Goal: Transaction & Acquisition: Download file/media

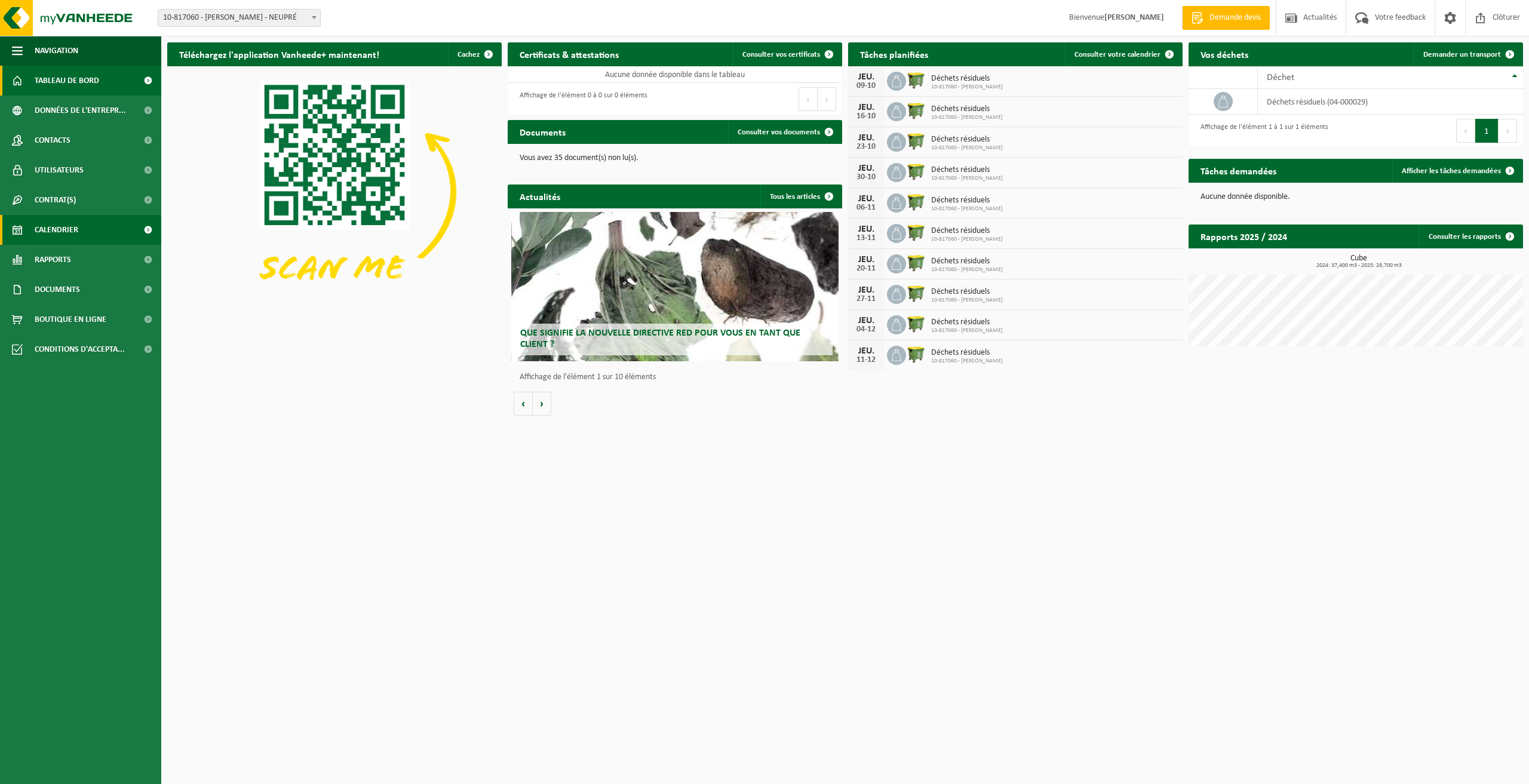
click at [72, 230] on span "Calendrier" at bounding box center [56, 230] width 43 height 30
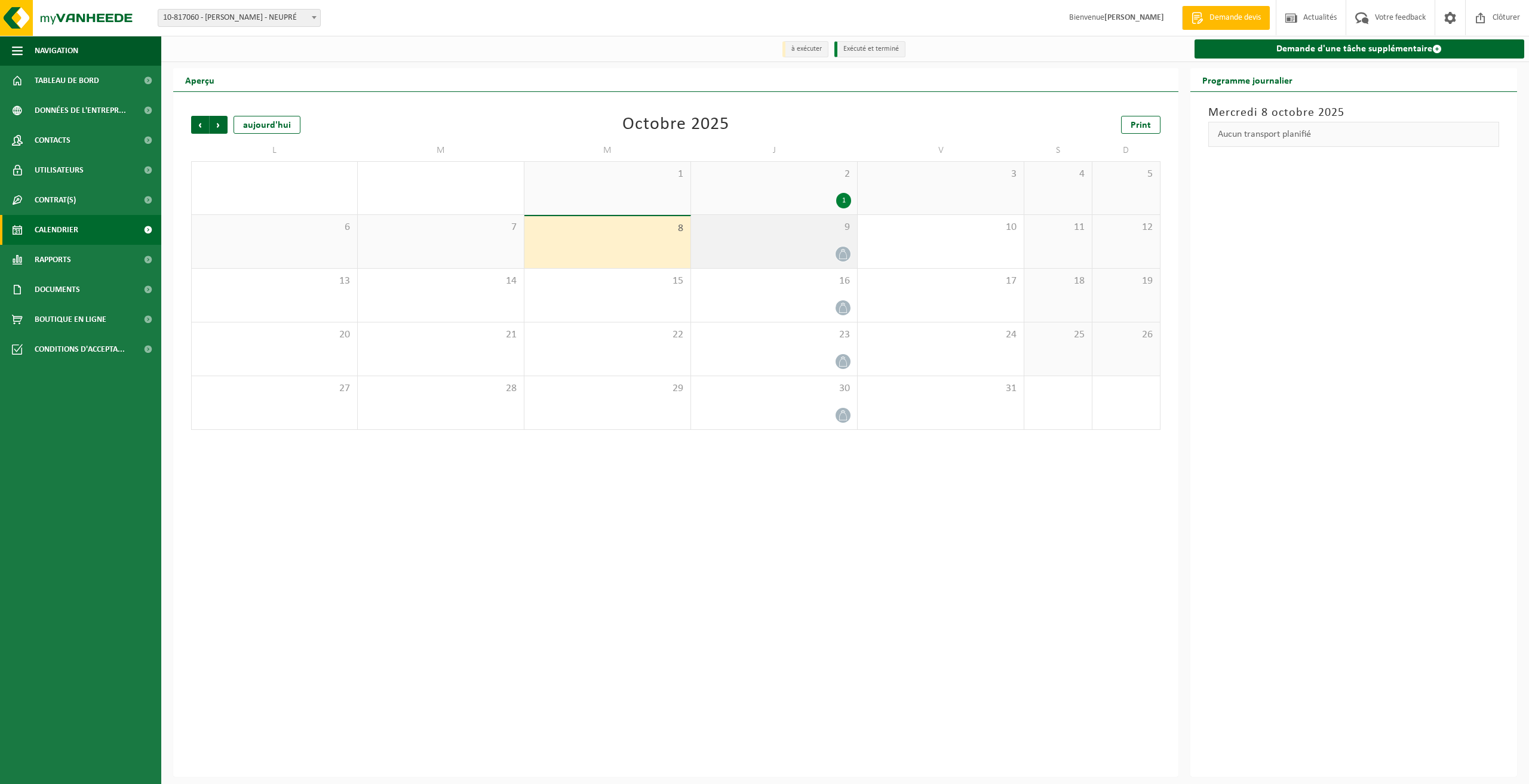
click at [842, 259] on icon at bounding box center [842, 254] width 7 height 10
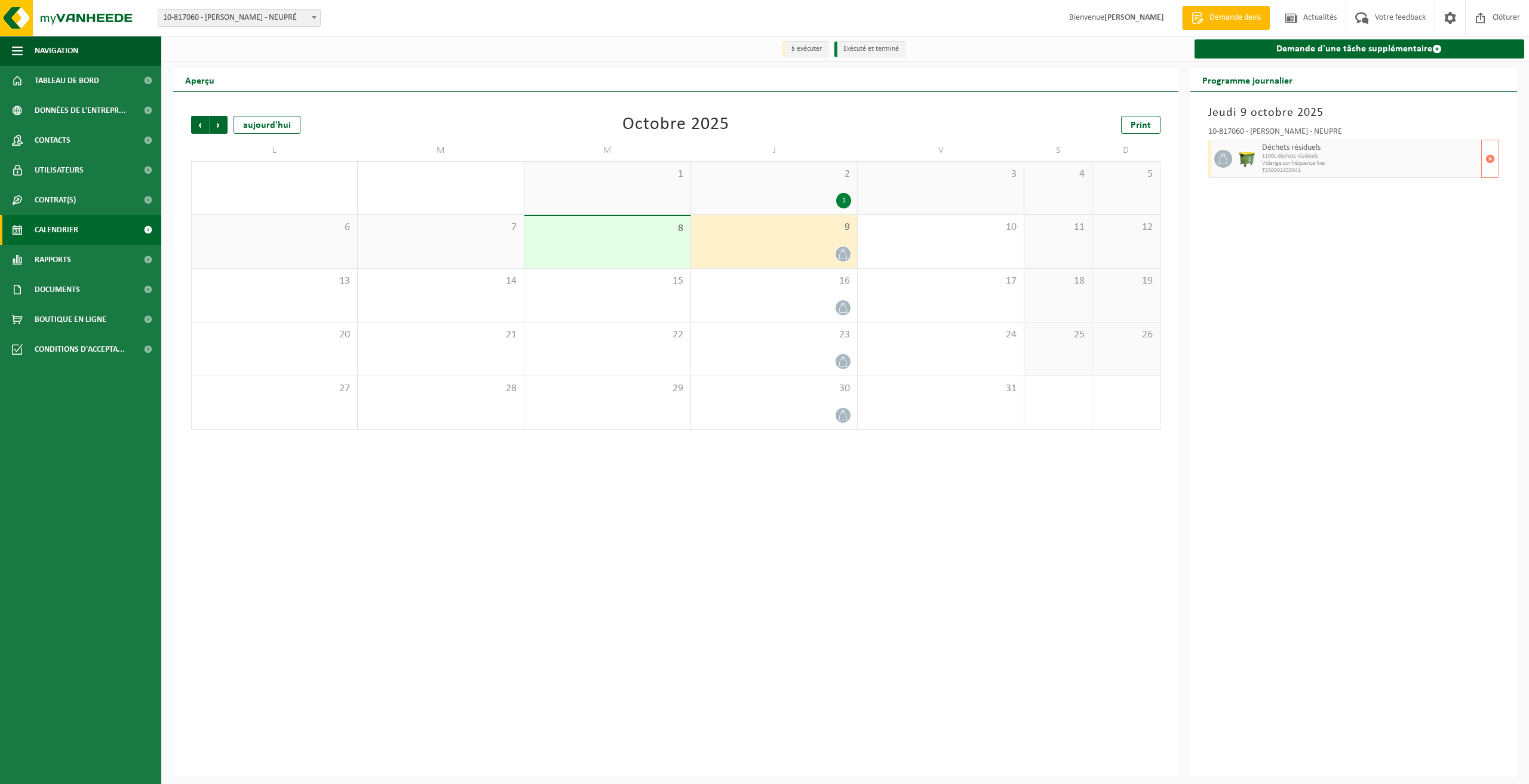
click at [1287, 166] on span "Vidange sur fréquence fixe" at bounding box center [1370, 164] width 216 height 7
click at [1495, 165] on button "button" at bounding box center [1490, 159] width 18 height 38
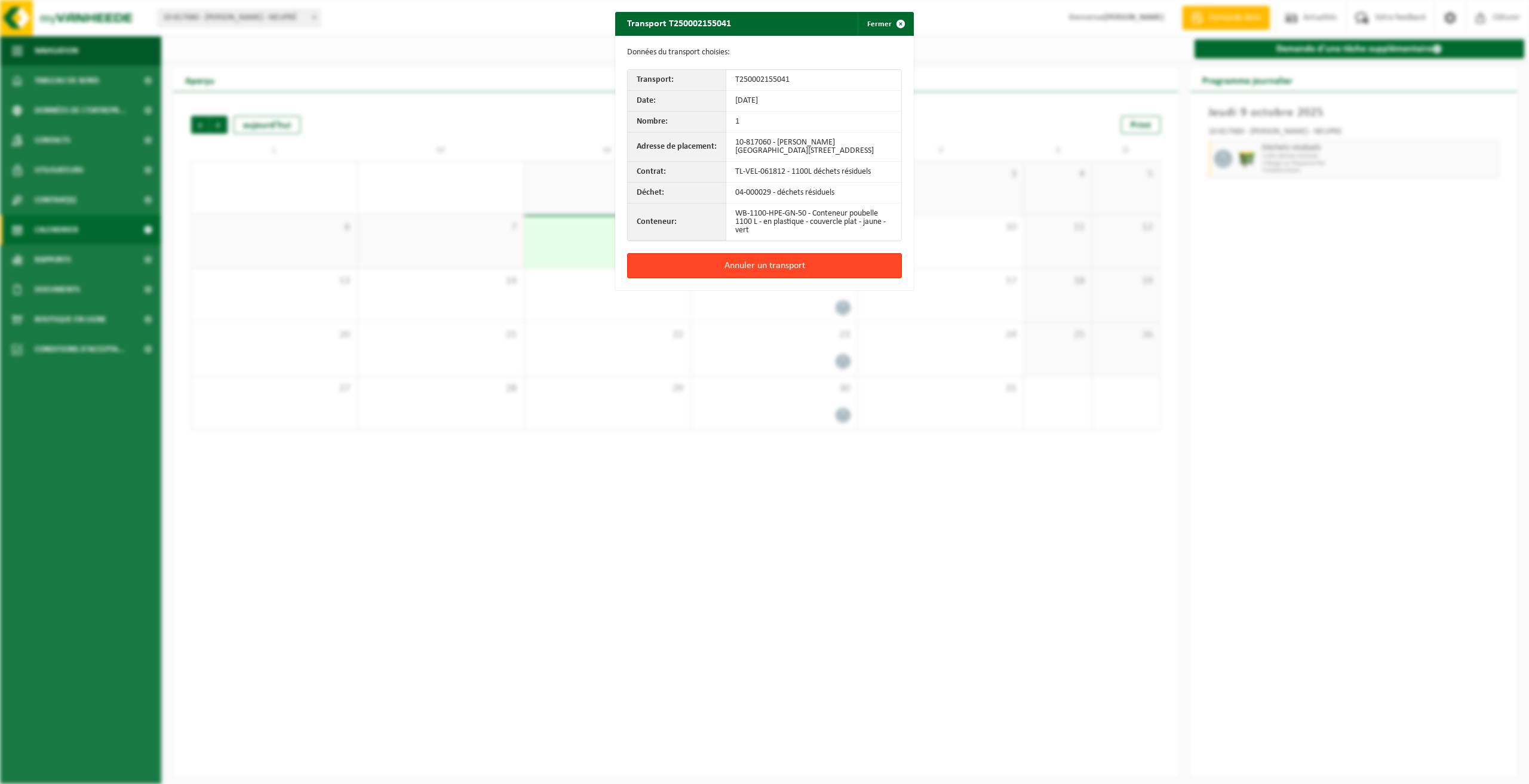
click at [760, 267] on button "Annuler un transport" at bounding box center [764, 265] width 275 height 25
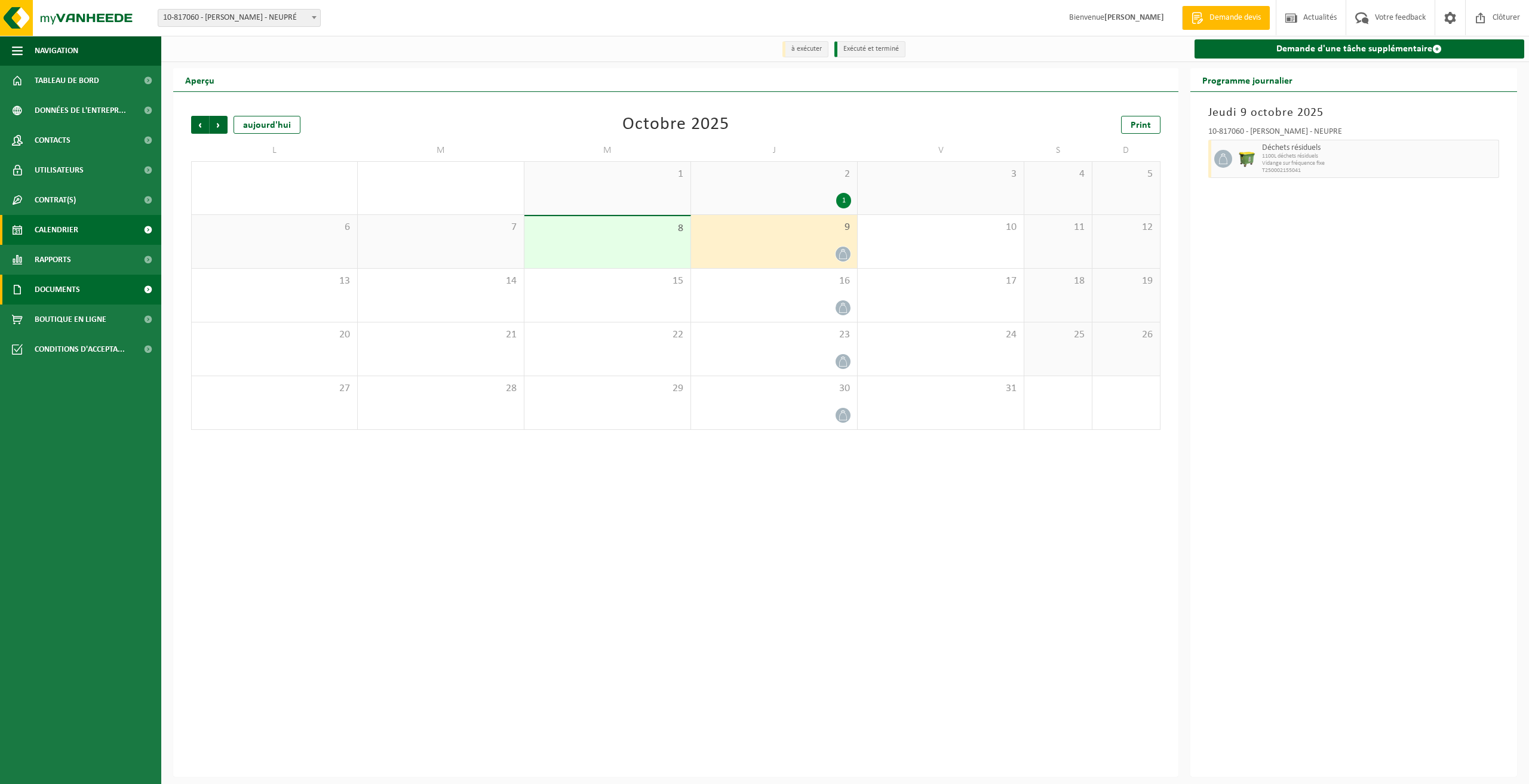
click at [78, 288] on span "Documents" at bounding box center [57, 290] width 45 height 30
click at [73, 319] on link "Factures" at bounding box center [80, 319] width 155 height 23
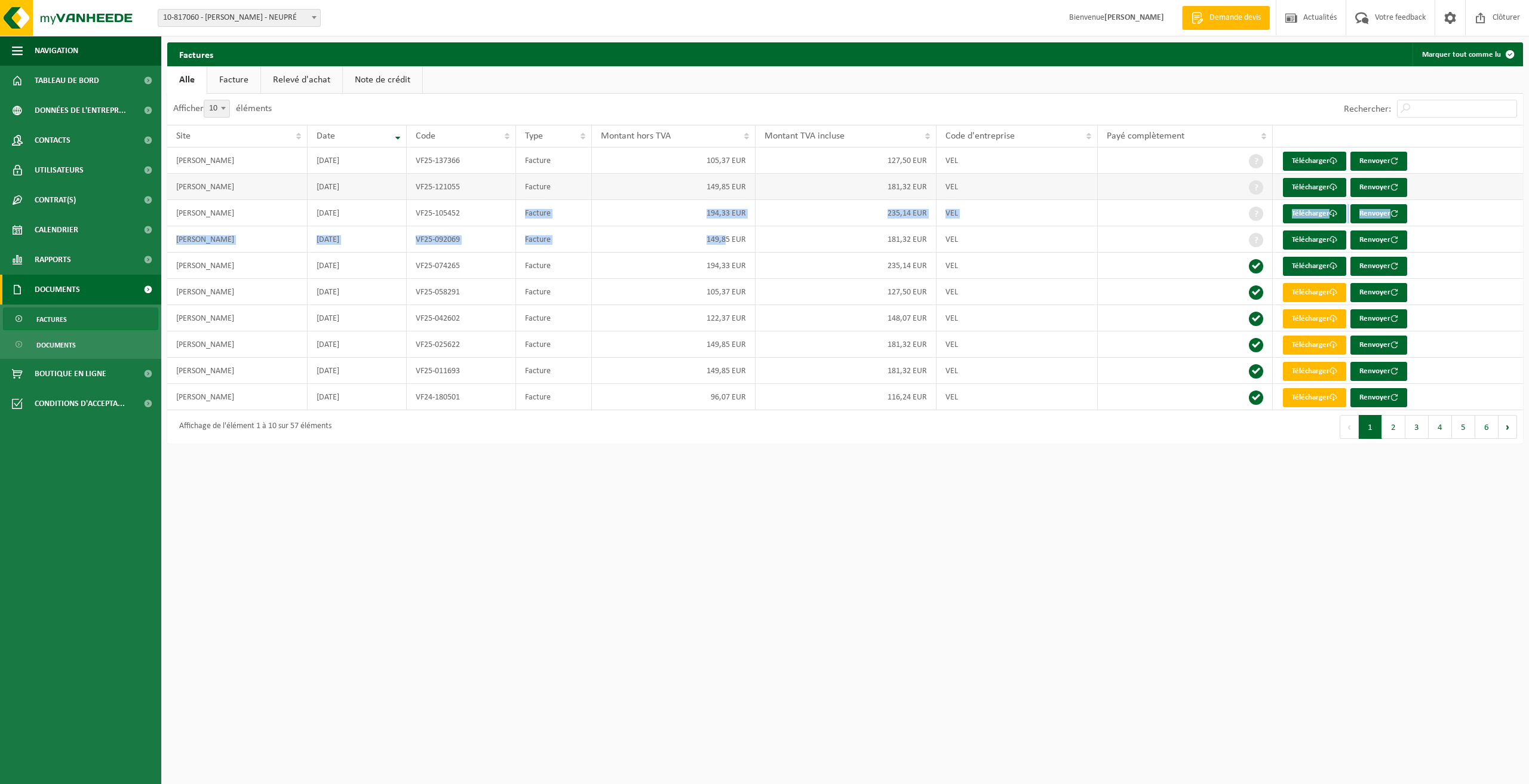
drag, startPoint x: 725, startPoint y: 233, endPoint x: 486, endPoint y: 200, distance: 241.3
click at [484, 200] on tbody "CAPUTI STEPHANE 2025-09-30 VF25-137366 Facture 105,37 EUR 127,50 EUR VEL Téléch…" at bounding box center [845, 279] width 1356 height 262
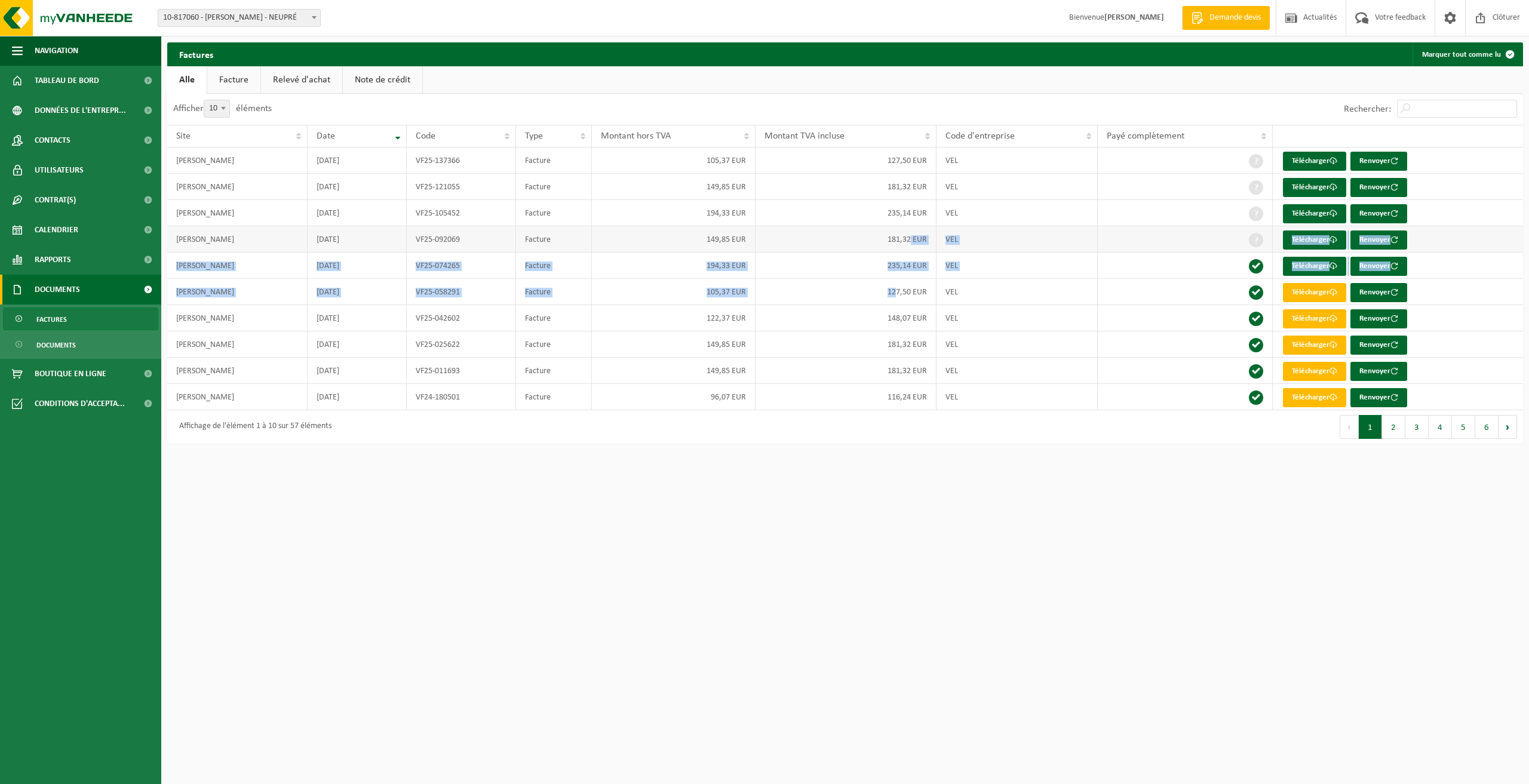
drag, startPoint x: 897, startPoint y: 293, endPoint x: 909, endPoint y: 246, distance: 48.5
click at [909, 246] on tbody "CAPUTI STEPHANE 2025-09-30 VF25-137366 Facture 105,37 EUR 127,50 EUR VEL Téléch…" at bounding box center [845, 279] width 1356 height 262
click at [1303, 241] on link "Télécharger" at bounding box center [1315, 240] width 64 height 19
click at [1306, 214] on link "Télécharger" at bounding box center [1315, 214] width 64 height 19
click at [1323, 182] on link "Télécharger" at bounding box center [1315, 187] width 64 height 19
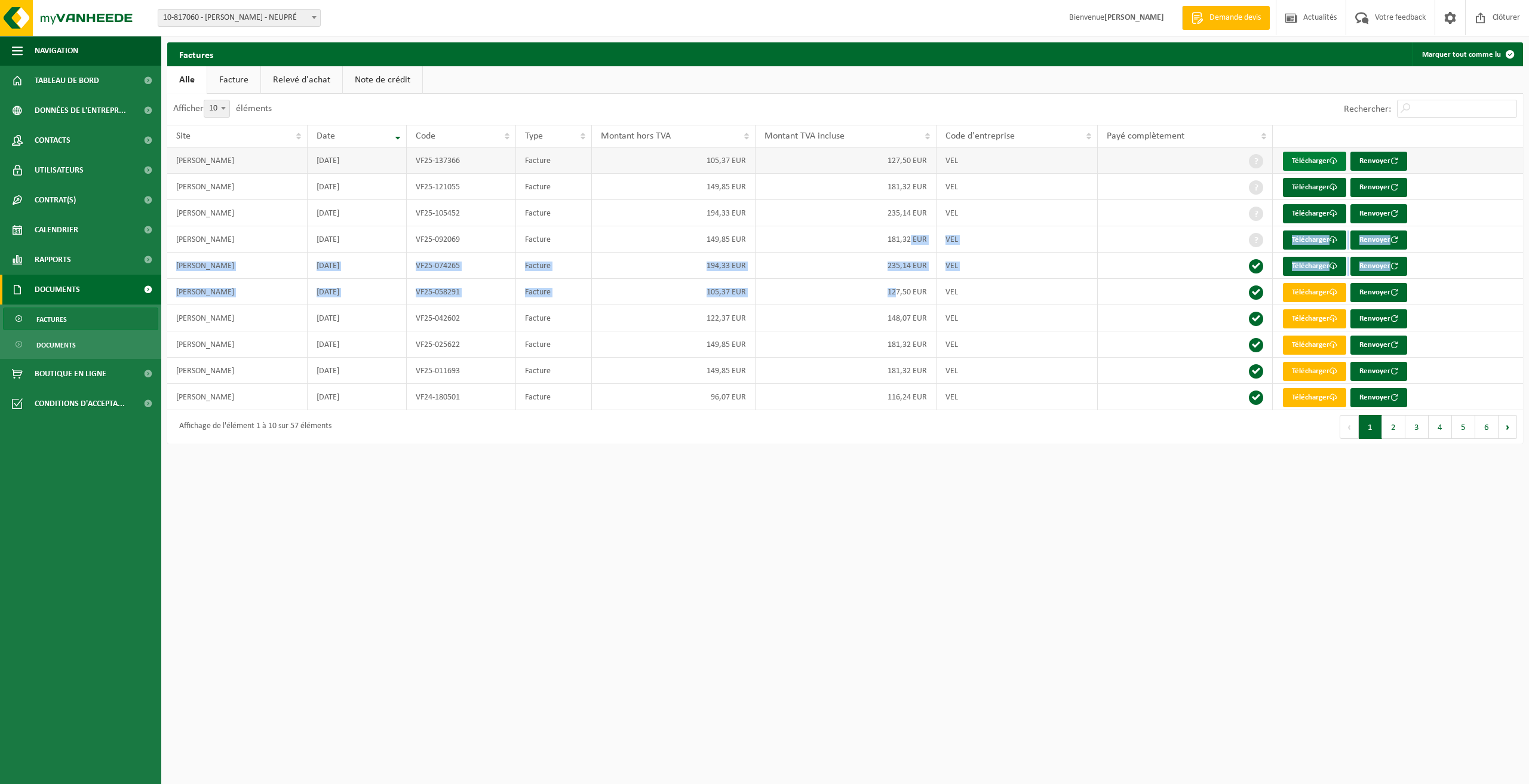
click at [1309, 155] on link "Télécharger" at bounding box center [1315, 161] width 64 height 19
